Goal: Obtain resource: Download file/media

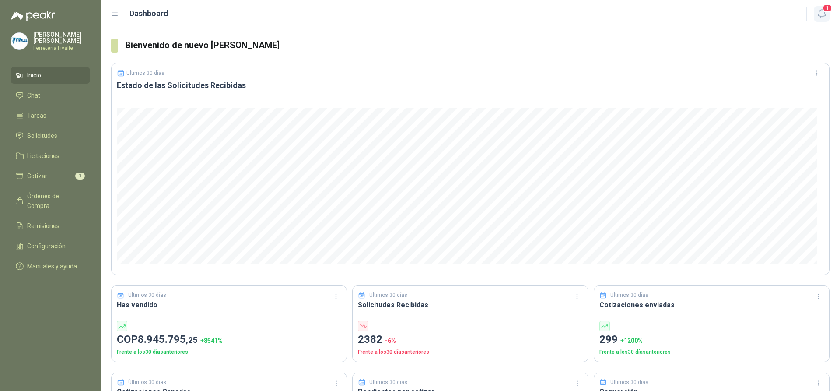
click at [825, 13] on icon "button" at bounding box center [821, 13] width 11 height 11
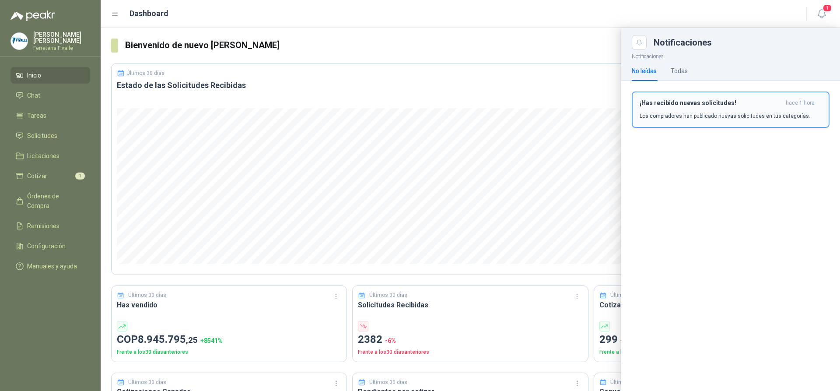
click at [695, 101] on h3 "¡Has recibido nuevas solicitudes!" at bounding box center [710, 102] width 143 height 7
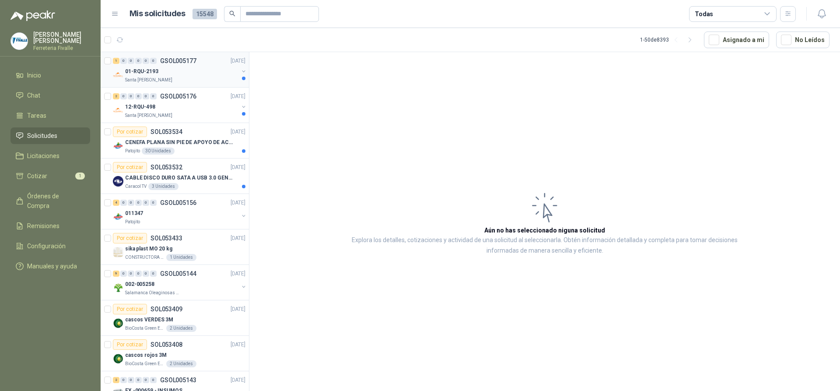
click at [192, 70] on div "01-RQU-2193" at bounding box center [181, 71] width 113 height 10
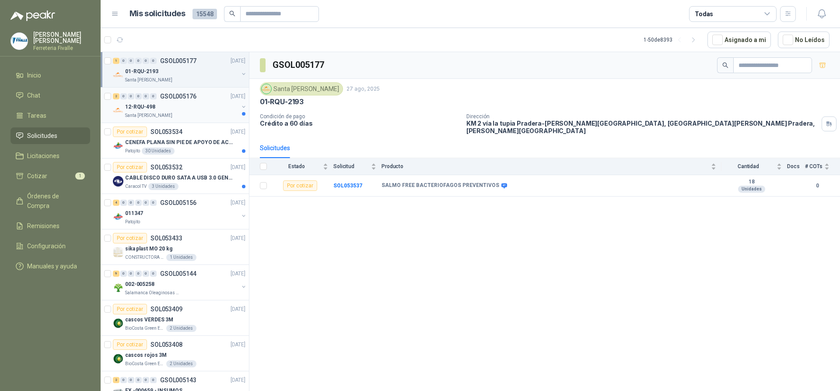
click at [199, 106] on div "12-RQU-498" at bounding box center [181, 106] width 113 height 10
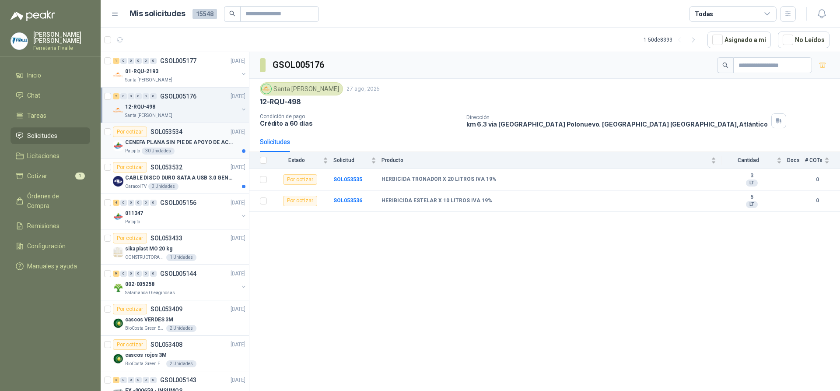
click at [184, 136] on div "Por cotizar SOL053534 [DATE]" at bounding box center [179, 131] width 133 height 10
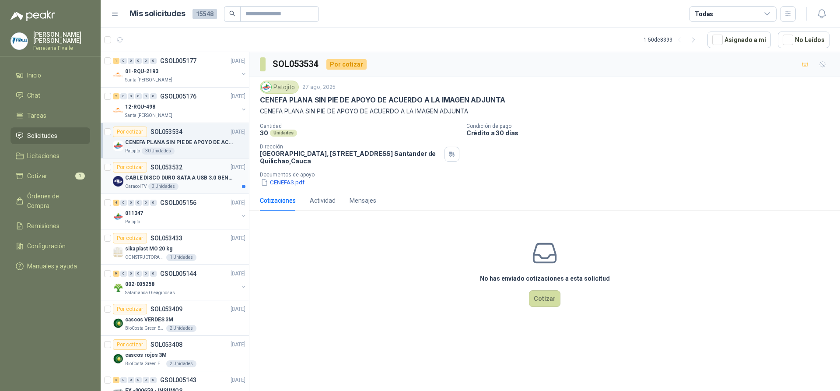
click at [187, 177] on p "CABLE DISCO DURO SATA A USB 3.0 GENERICO" at bounding box center [179, 178] width 109 height 8
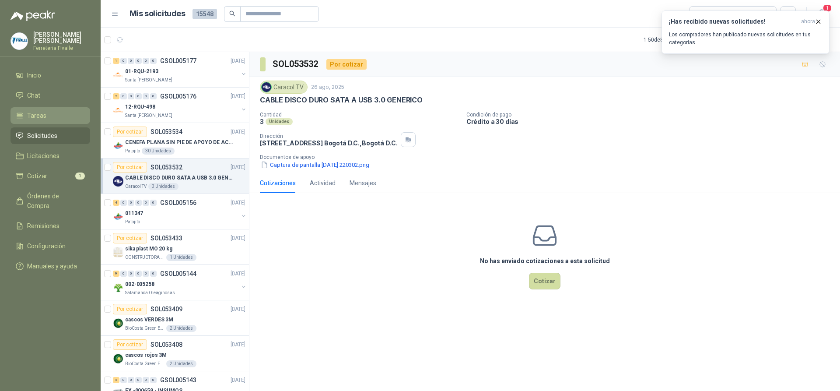
click at [42, 120] on span "Tareas" at bounding box center [36, 116] width 19 height 10
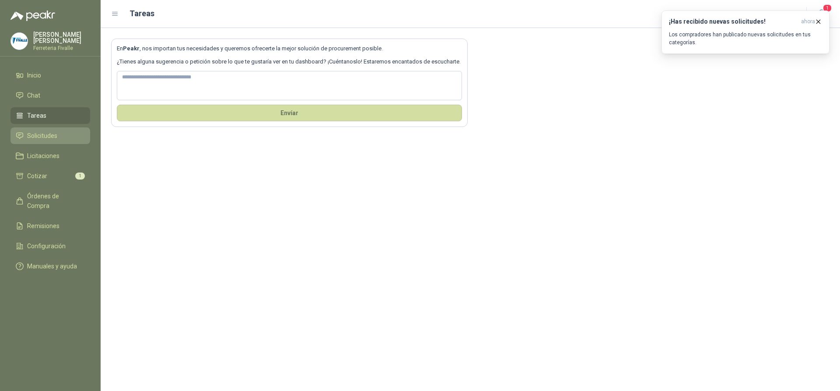
click at [44, 140] on span "Solicitudes" at bounding box center [42, 136] width 30 height 10
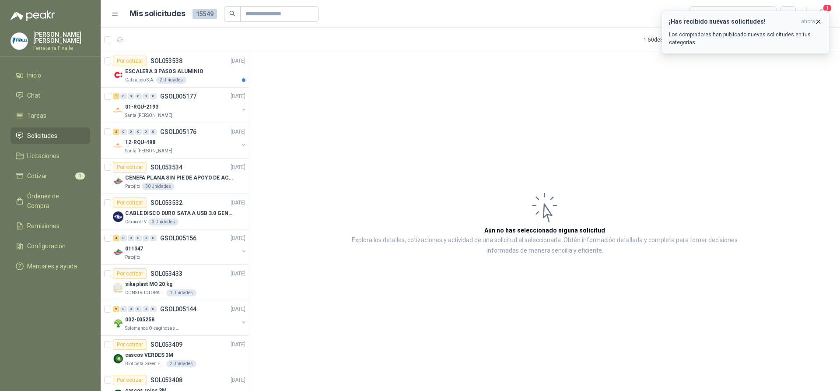
click at [817, 22] on icon "button" at bounding box center [817, 21] width 7 height 7
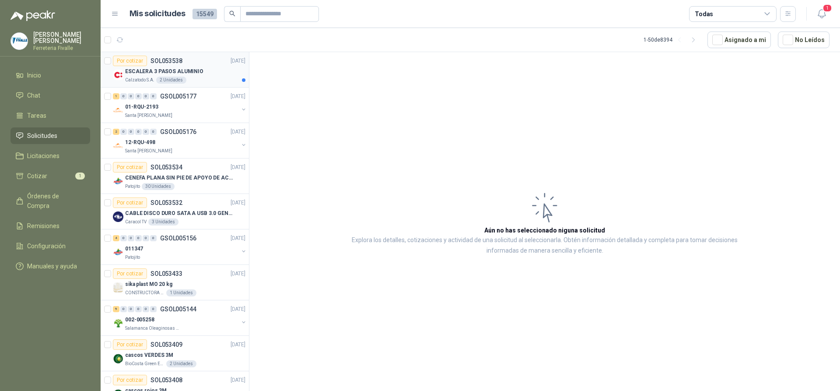
click at [191, 71] on p "ESCALERA 3 PASOS ALUMINIO" at bounding box center [164, 71] width 78 height 8
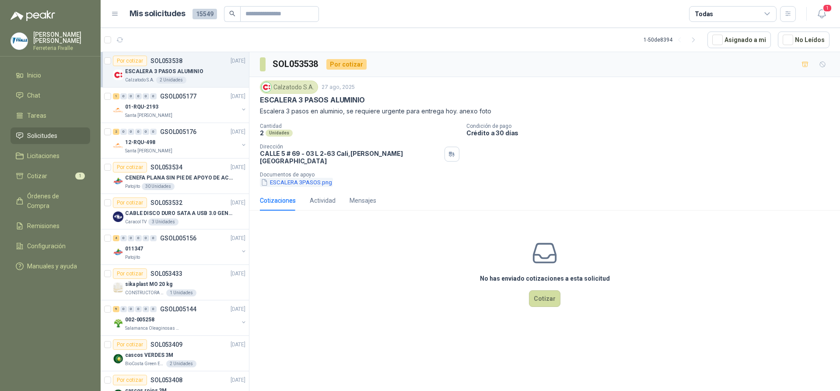
click at [287, 178] on button "ESCALERA 3PASOS.png" at bounding box center [296, 182] width 73 height 9
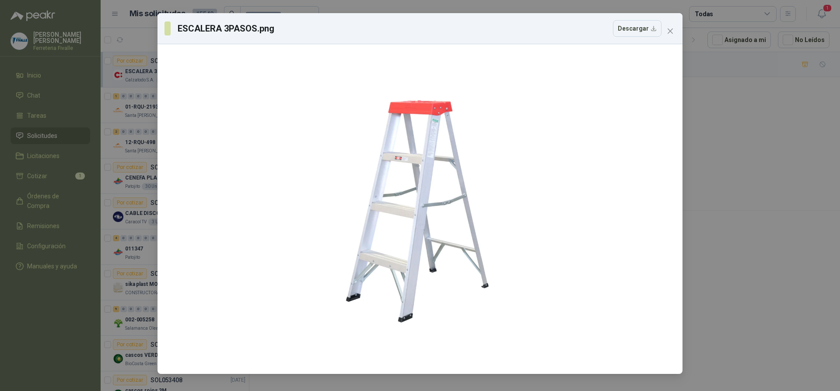
click at [728, 145] on div "ESCALERA 3PASOS.png Descargar" at bounding box center [420, 195] width 840 height 391
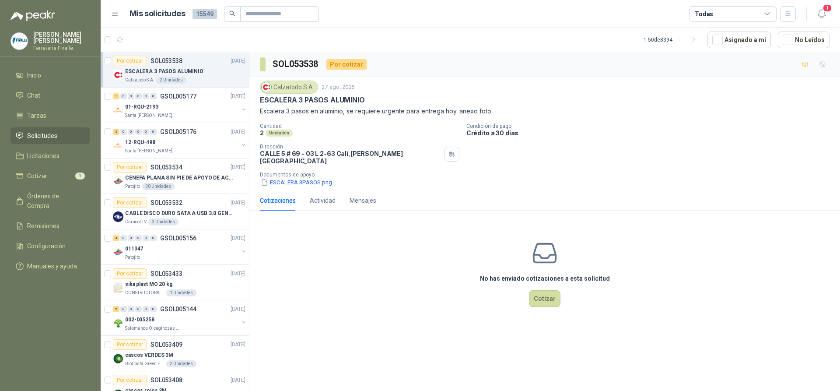
drag, startPoint x: 700, startPoint y: 168, endPoint x: 688, endPoint y: 167, distance: 12.4
click at [700, 171] on p "Documentos de apoyo" at bounding box center [548, 174] width 576 height 6
